Goal: Find contact information: Find contact information

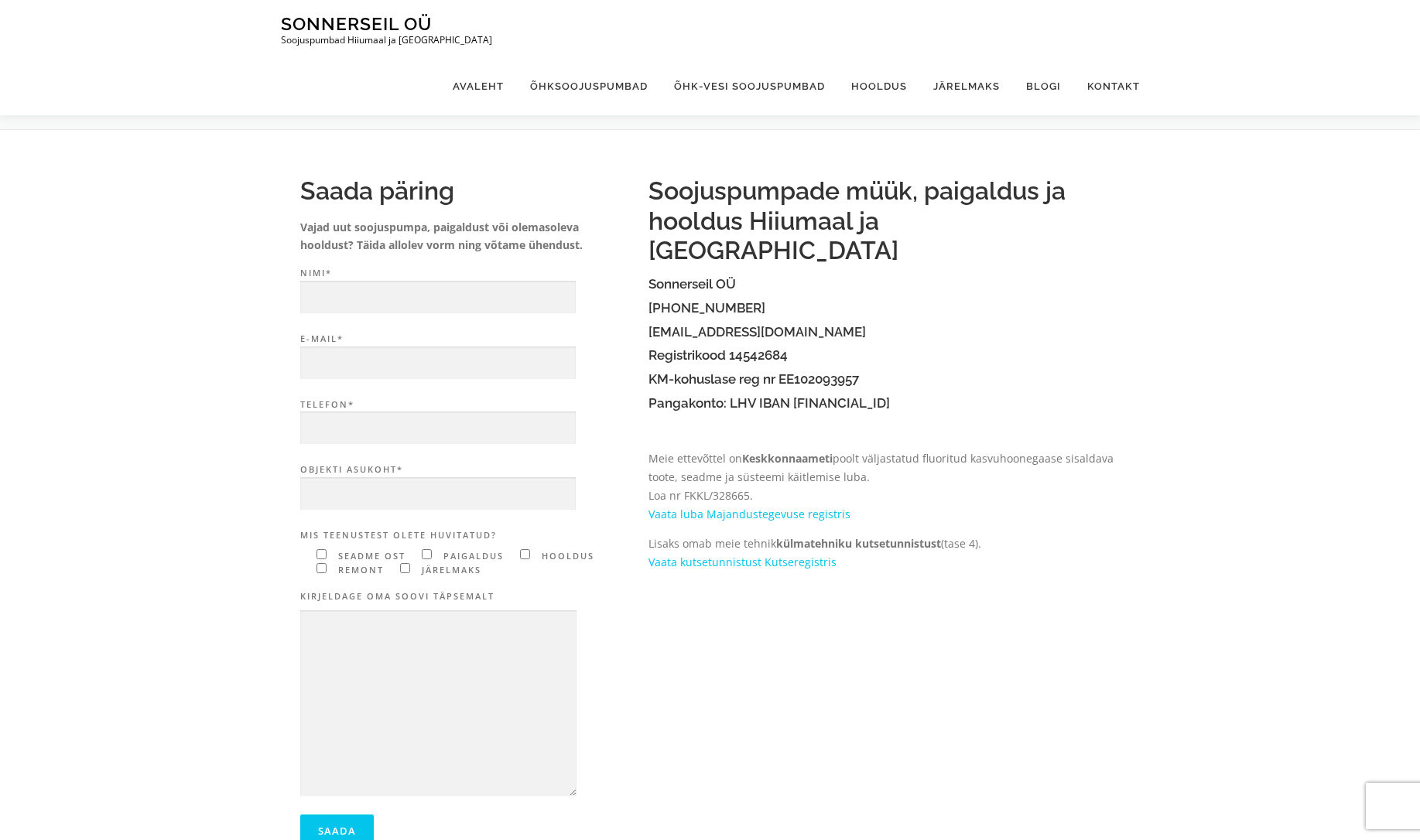
click at [674, 277] on h4 "Sonnerseil OÜ" at bounding box center [885, 284] width 472 height 14
click at [705, 277] on h4 "Sonnerseil OÜ" at bounding box center [885, 284] width 472 height 14
drag, startPoint x: 289, startPoint y: 190, endPoint x: 457, endPoint y: 195, distance: 168.1
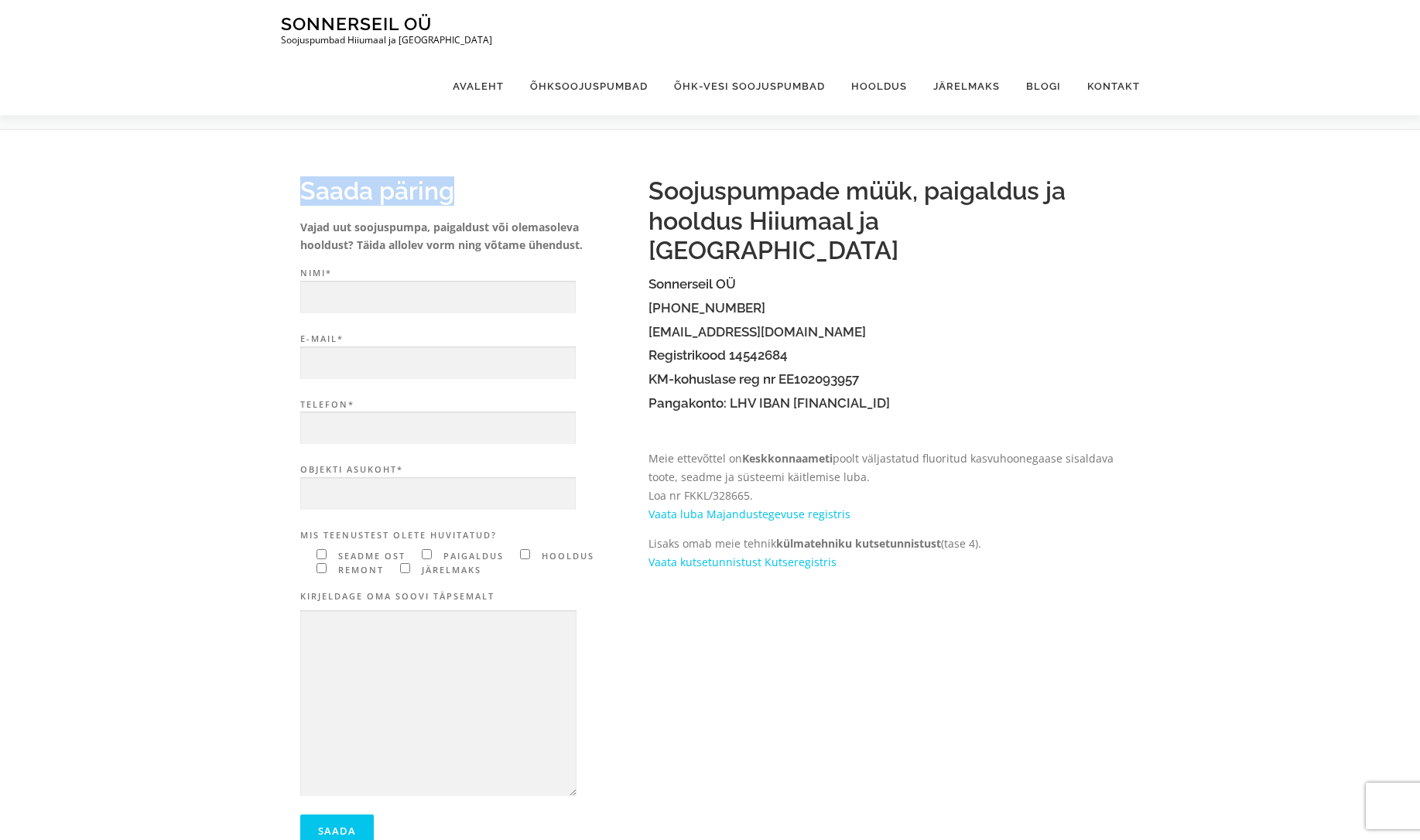
click at [457, 195] on div "Saada päring Vajad uut soojuspumpa, paigaldust või olemasoleva hooldust? Täida …" at bounding box center [466, 519] width 363 height 717
click at [459, 195] on h2 "Saada päring" at bounding box center [467, 191] width 333 height 30
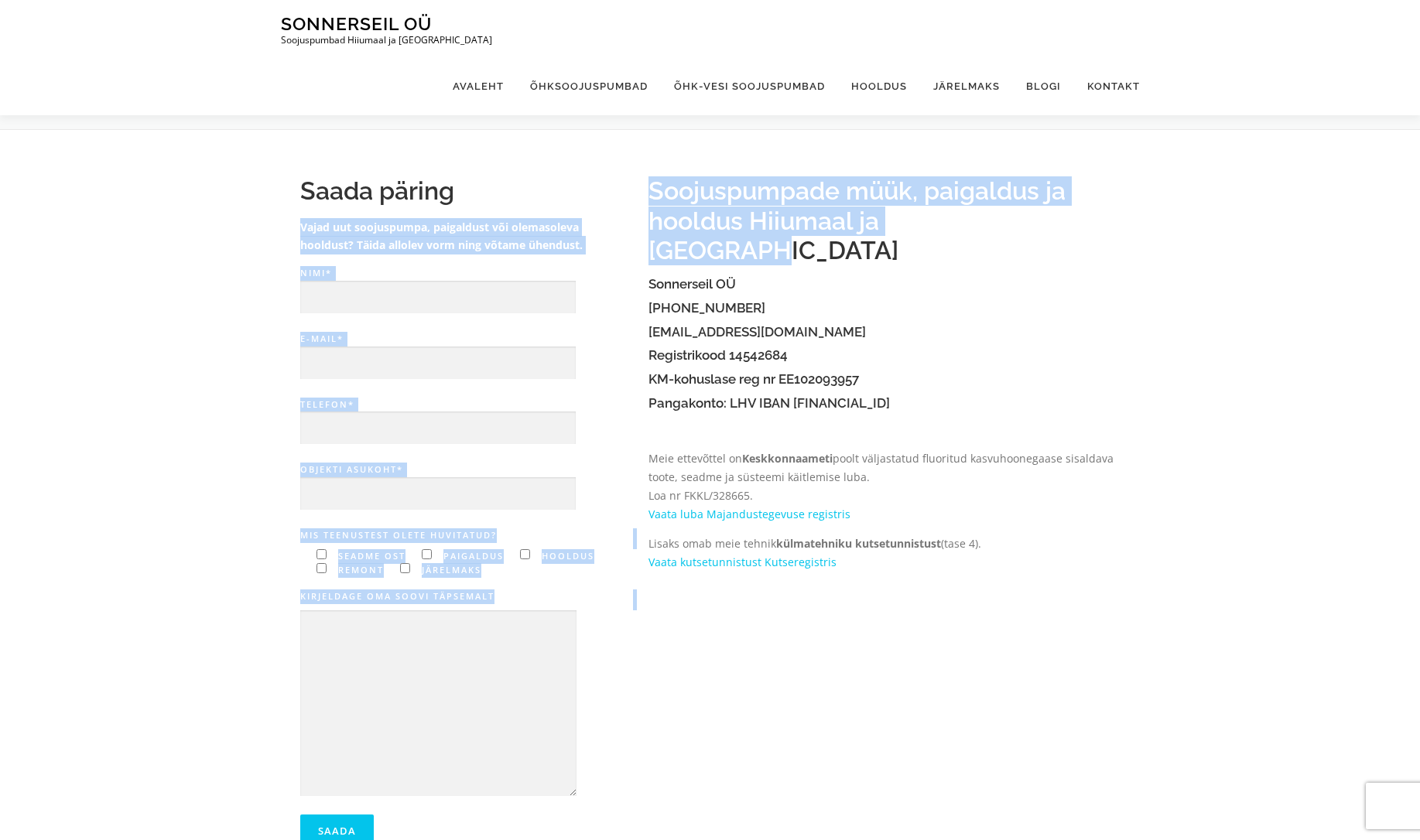
drag, startPoint x: 753, startPoint y: 191, endPoint x: 1050, endPoint y: 219, distance: 298.3
click at [1050, 219] on div "Saada päring Vajad uut soojuspumpa, paigaldust või olemasoleva hooldust? Täida …" at bounding box center [710, 519] width 851 height 717
click at [1048, 219] on h2 "Soojuspumpade müük, paigaldus ja hooldus Hiiumaal ja [GEOGRAPHIC_DATA]" at bounding box center [885, 220] width 472 height 89
drag, startPoint x: 896, startPoint y: 218, endPoint x: 636, endPoint y: 203, distance: 260.4
click at [636, 203] on div "Saada päring Vajad uut soojuspumpa, paigaldust või olemasoleva hooldust? Täida …" at bounding box center [710, 519] width 851 height 717
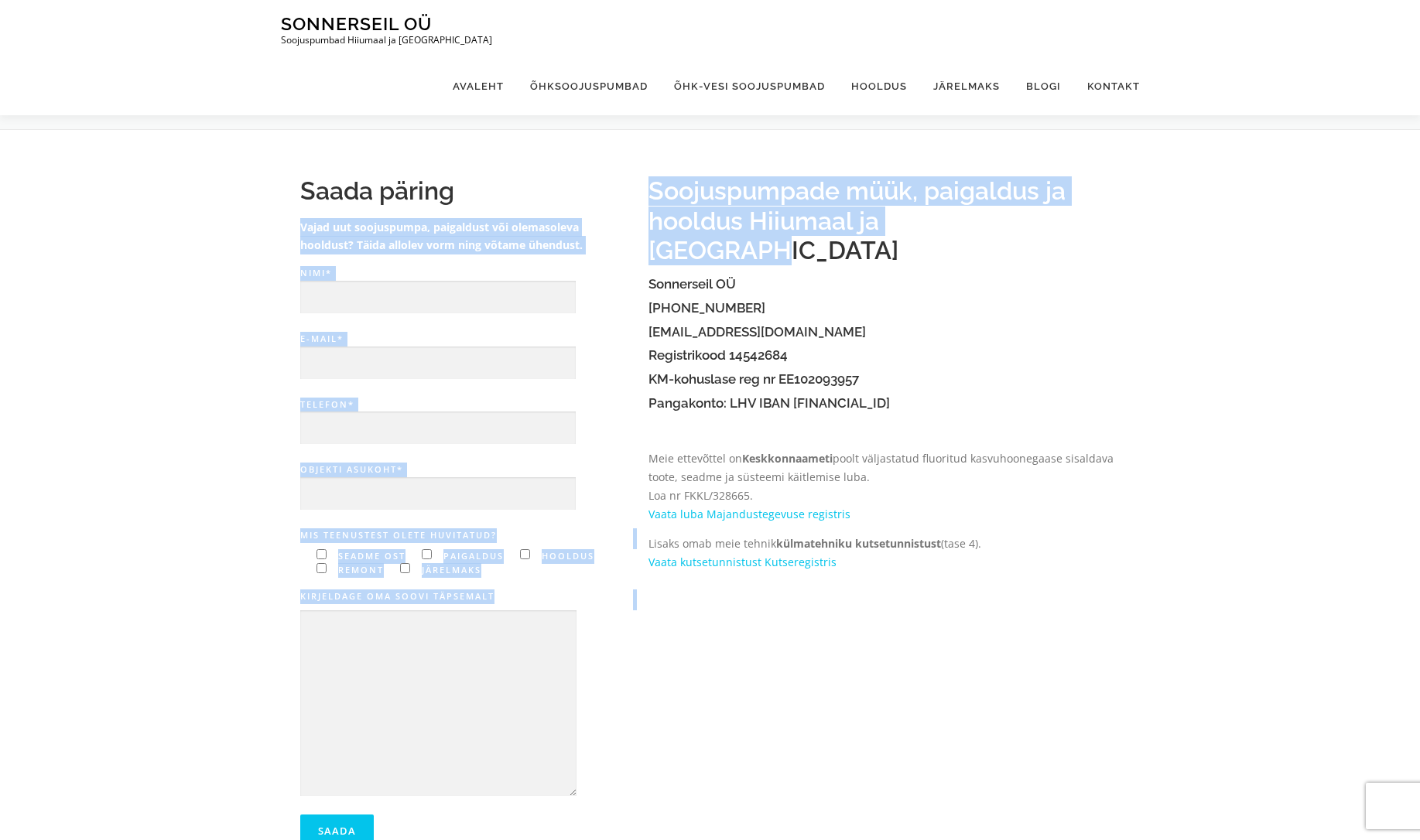
click at [657, 195] on h2 "Soojuspumpade müük, paigaldus ja hooldus Hiiumaal ja [GEOGRAPHIC_DATA]" at bounding box center [885, 220] width 472 height 89
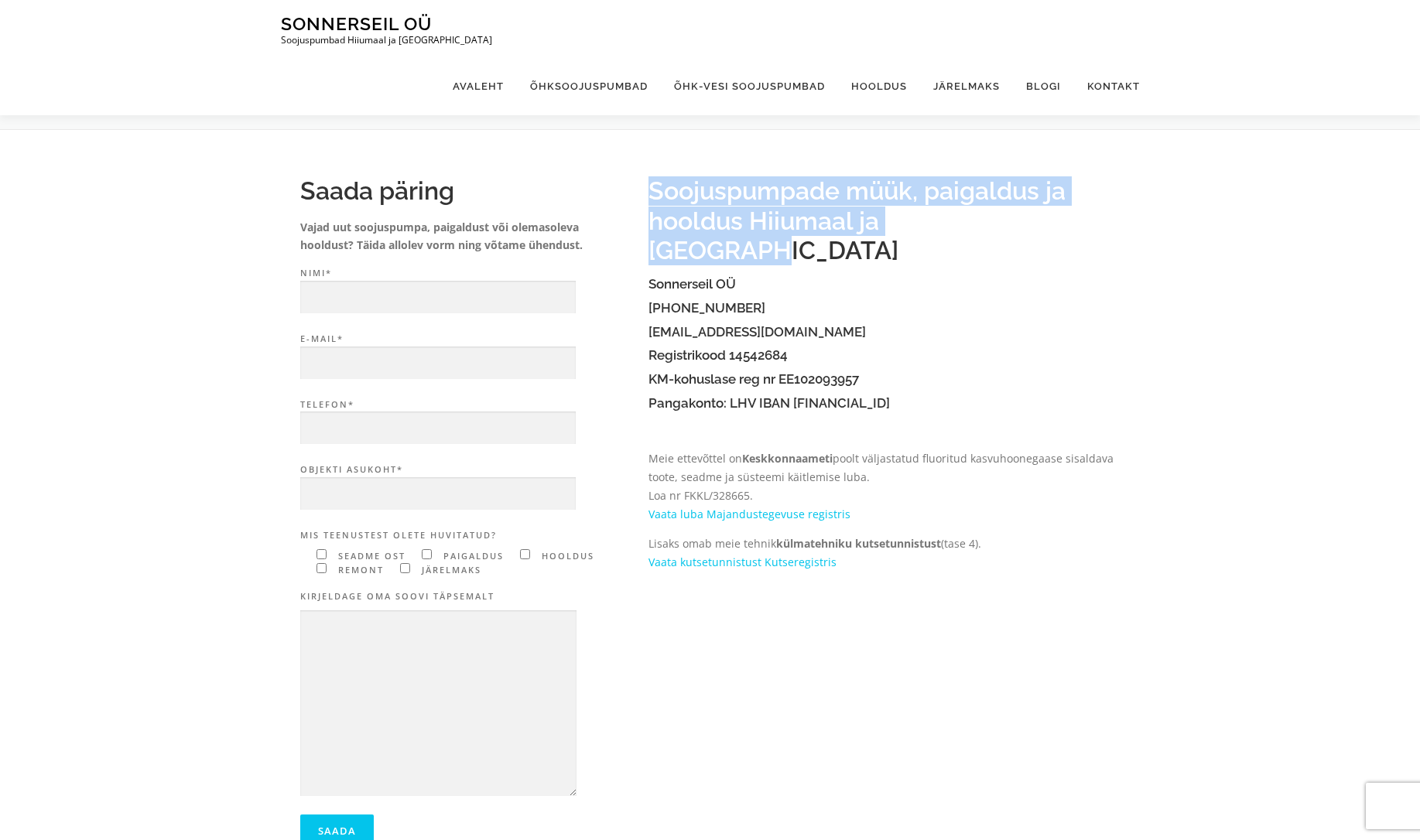
drag, startPoint x: 900, startPoint y: 206, endPoint x: 1016, endPoint y: 228, distance: 118.1
click at [1016, 228] on h2 "Soojuspumpade müük, paigaldus ja hooldus Hiiumaal ja [GEOGRAPHIC_DATA]" at bounding box center [885, 220] width 472 height 89
click at [1016, 227] on h2 "Soojuspumpade müük, paigaldus ja hooldus Hiiumaal ja [GEOGRAPHIC_DATA]" at bounding box center [885, 220] width 472 height 89
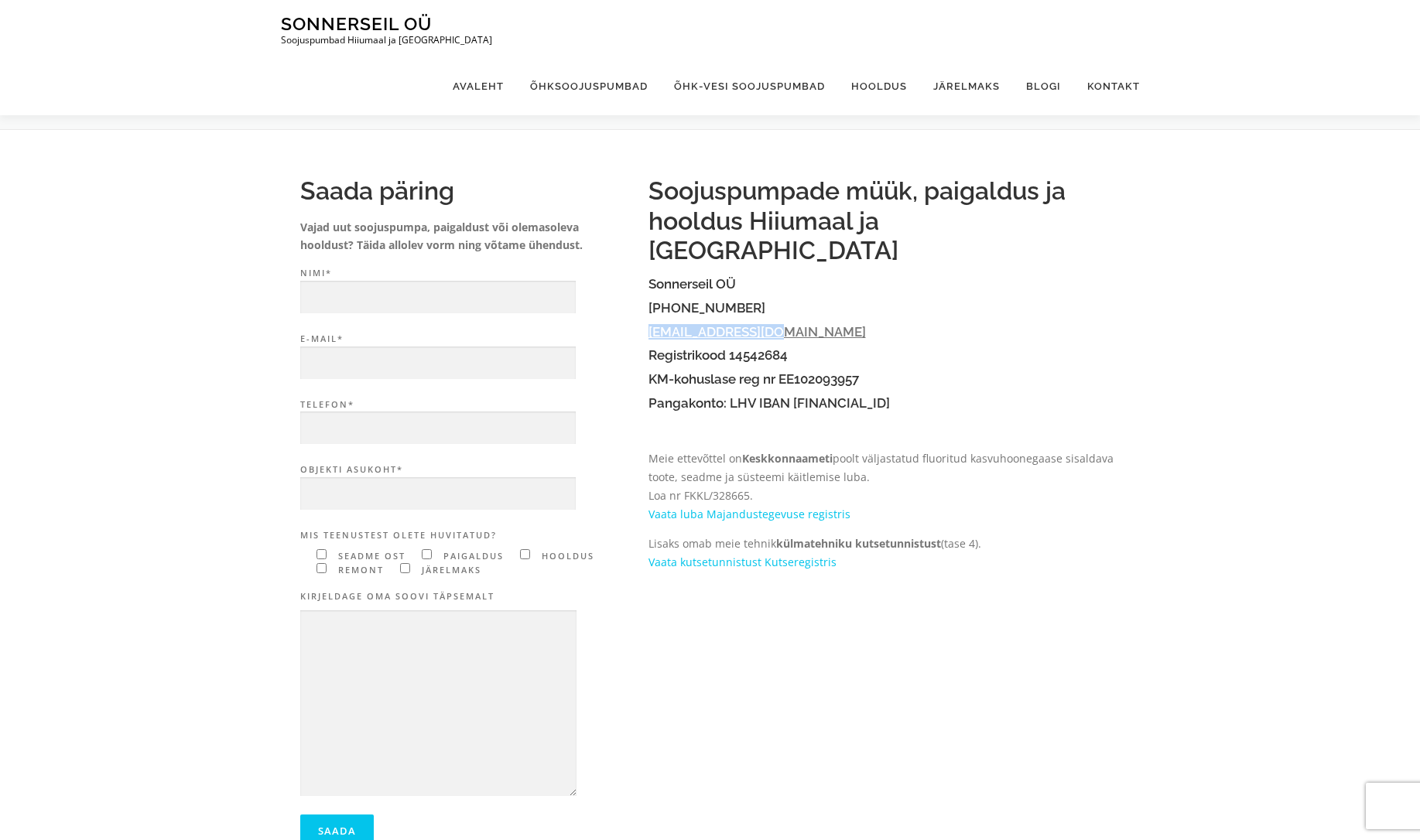
drag, startPoint x: 778, startPoint y: 301, endPoint x: 648, endPoint y: 302, distance: 130.0
click at [649, 325] on h4 "[EMAIL_ADDRESS][DOMAIN_NAME]" at bounding box center [885, 332] width 472 height 14
copy link "[EMAIL_ADDRESS][DOMAIN_NAME]"
